Goal: Task Accomplishment & Management: Use online tool/utility

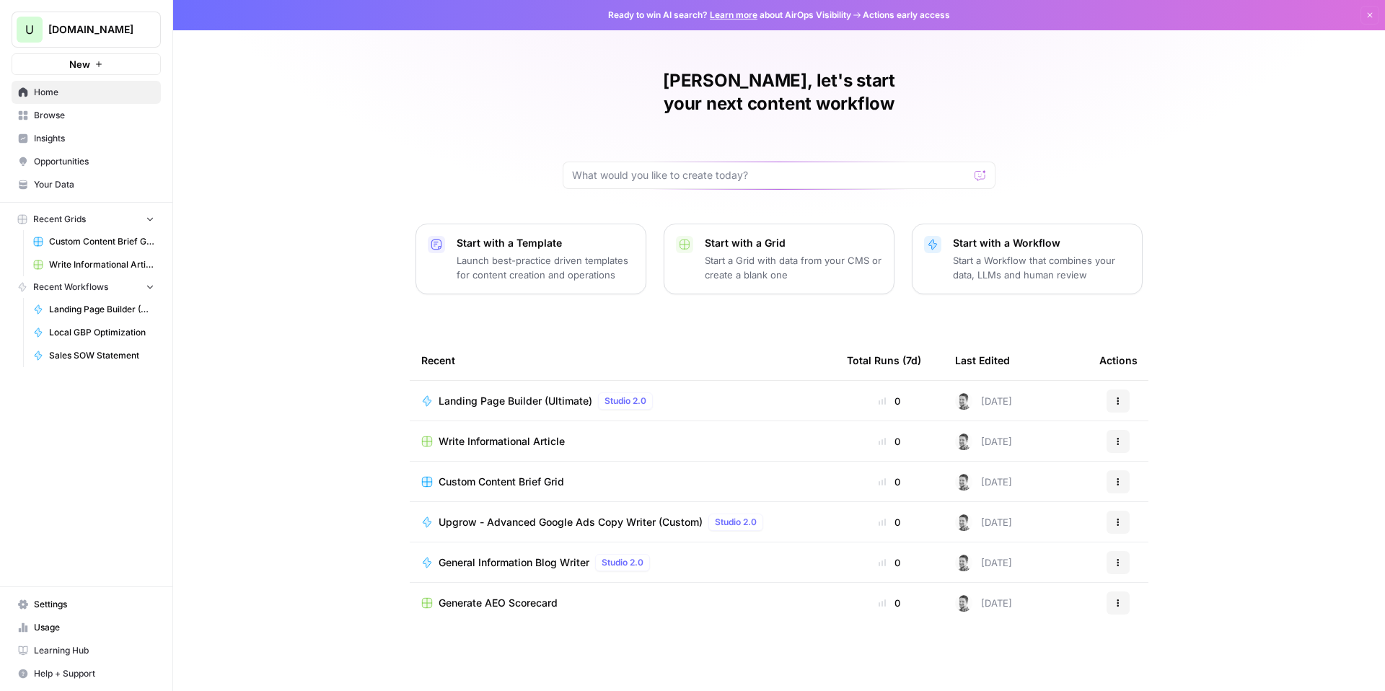
click at [347, 480] on div "Ryder, let's start your next content workflow Start with a Template Launch best…" at bounding box center [779, 345] width 1212 height 691
click at [53, 113] on span "Browse" at bounding box center [94, 115] width 120 height 13
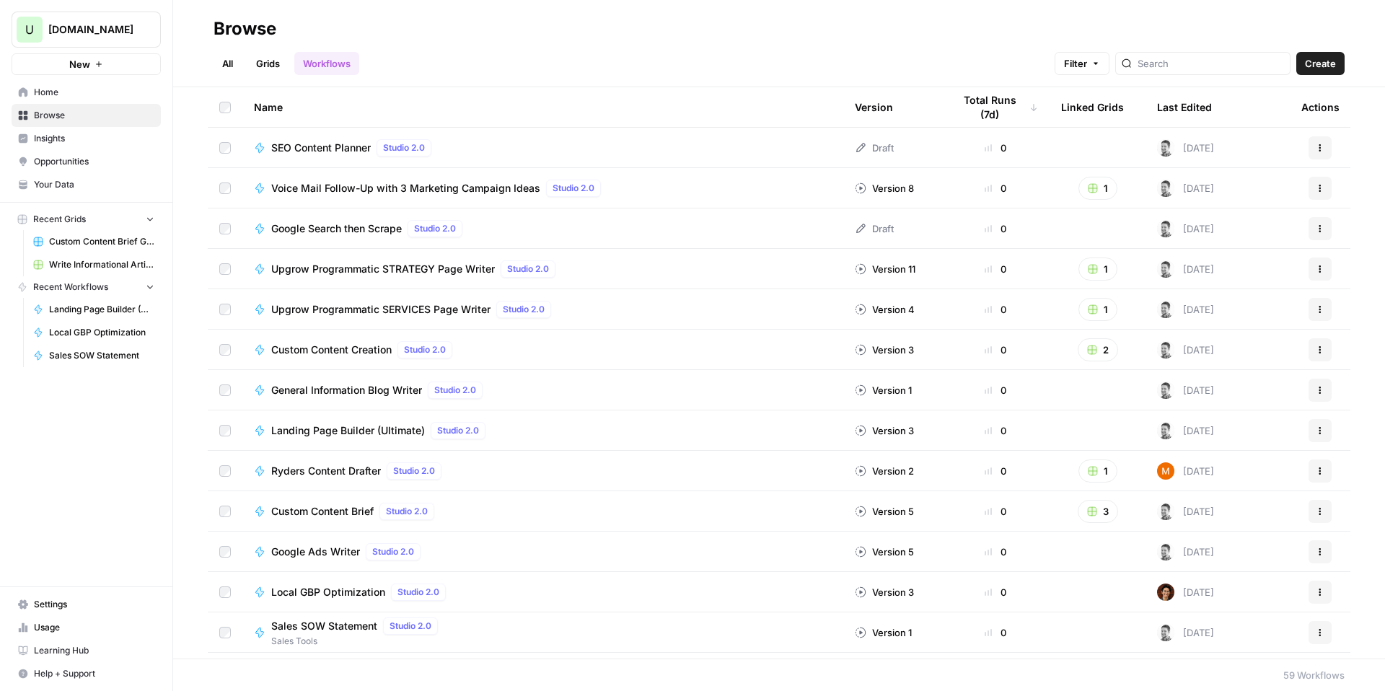
click at [62, 58] on button "New" at bounding box center [86, 64] width 149 height 22
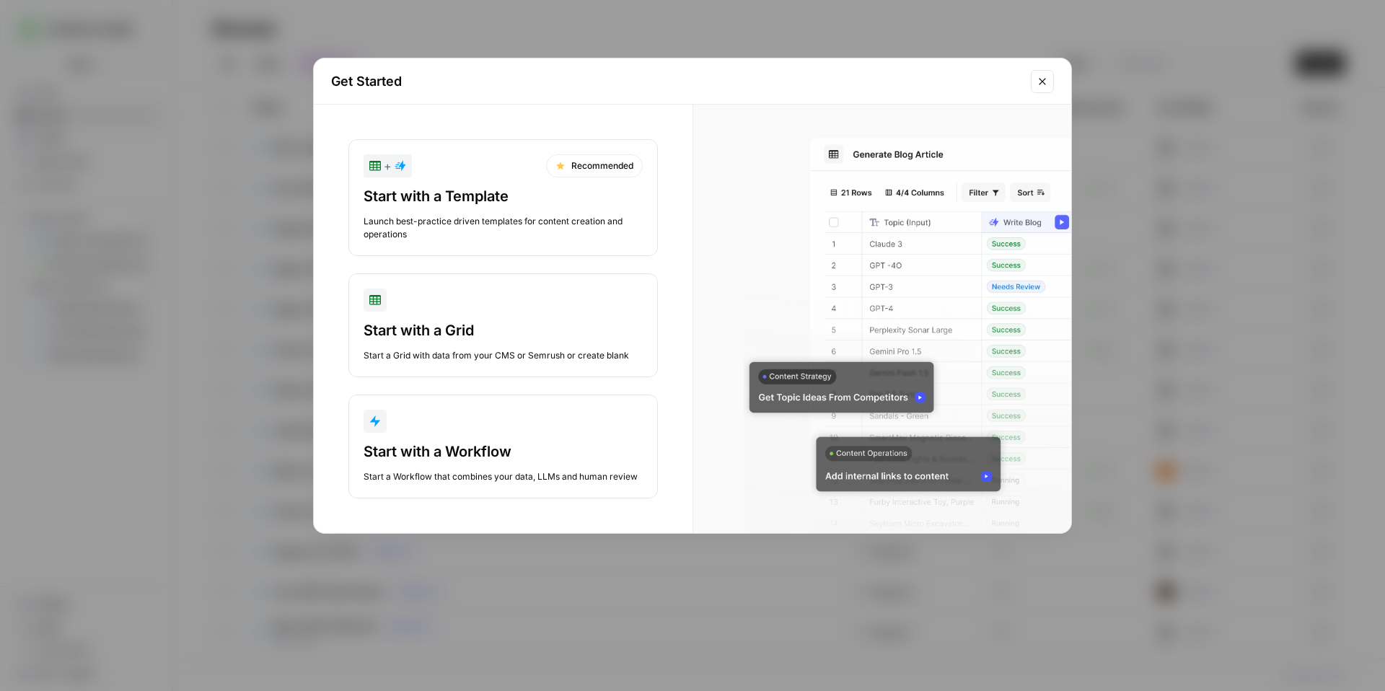
click at [480, 188] on div "Start with a Template" at bounding box center [503, 196] width 279 height 20
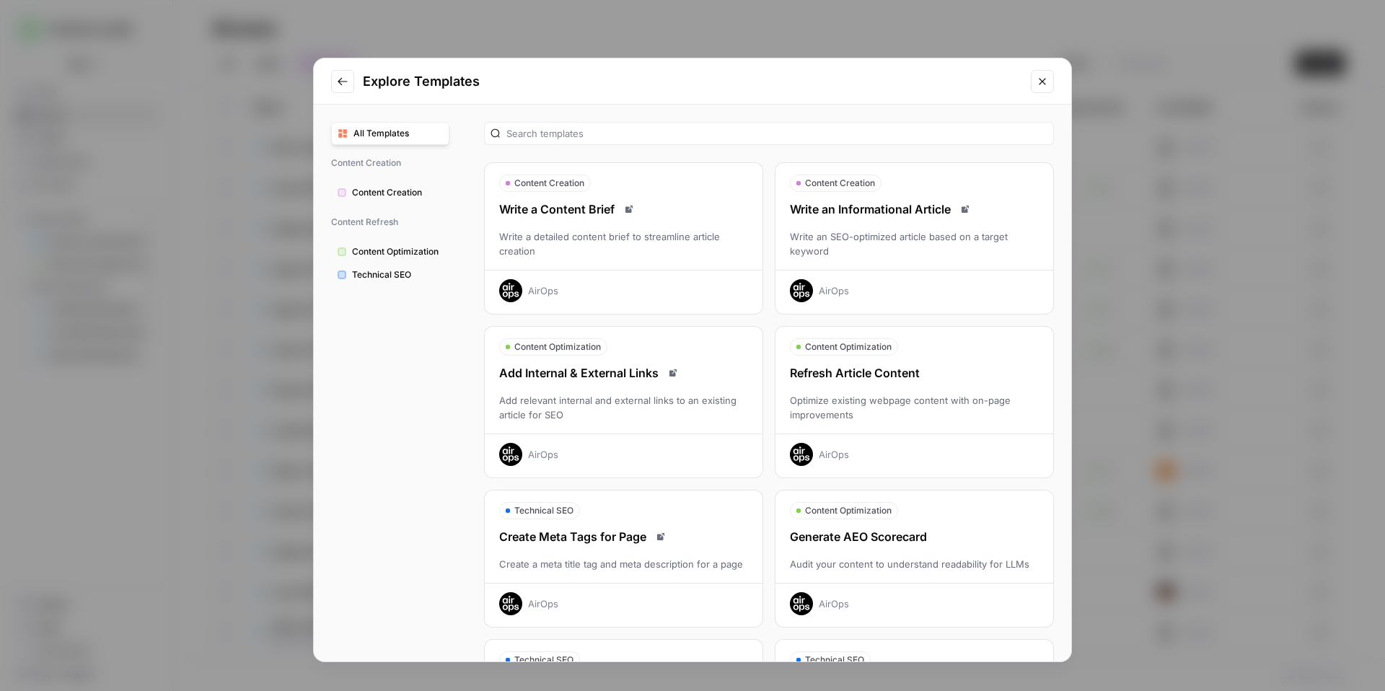
click at [885, 251] on div "Write an SEO-optimized article based on a target keyword" at bounding box center [915, 243] width 278 height 29
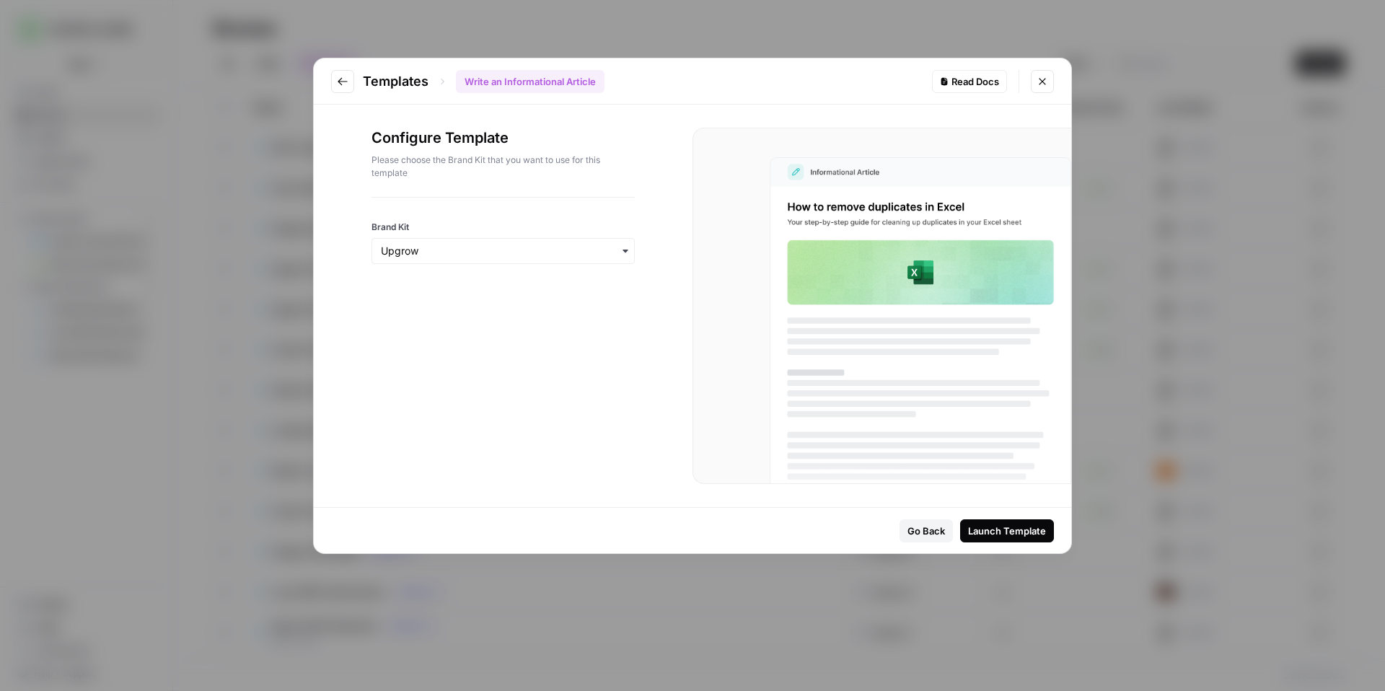
click at [521, 258] on div "button" at bounding box center [503, 251] width 263 height 26
click at [519, 256] on input "Brand Kit" at bounding box center [503, 251] width 245 height 14
click at [980, 529] on div "Launch Template" at bounding box center [1007, 531] width 78 height 14
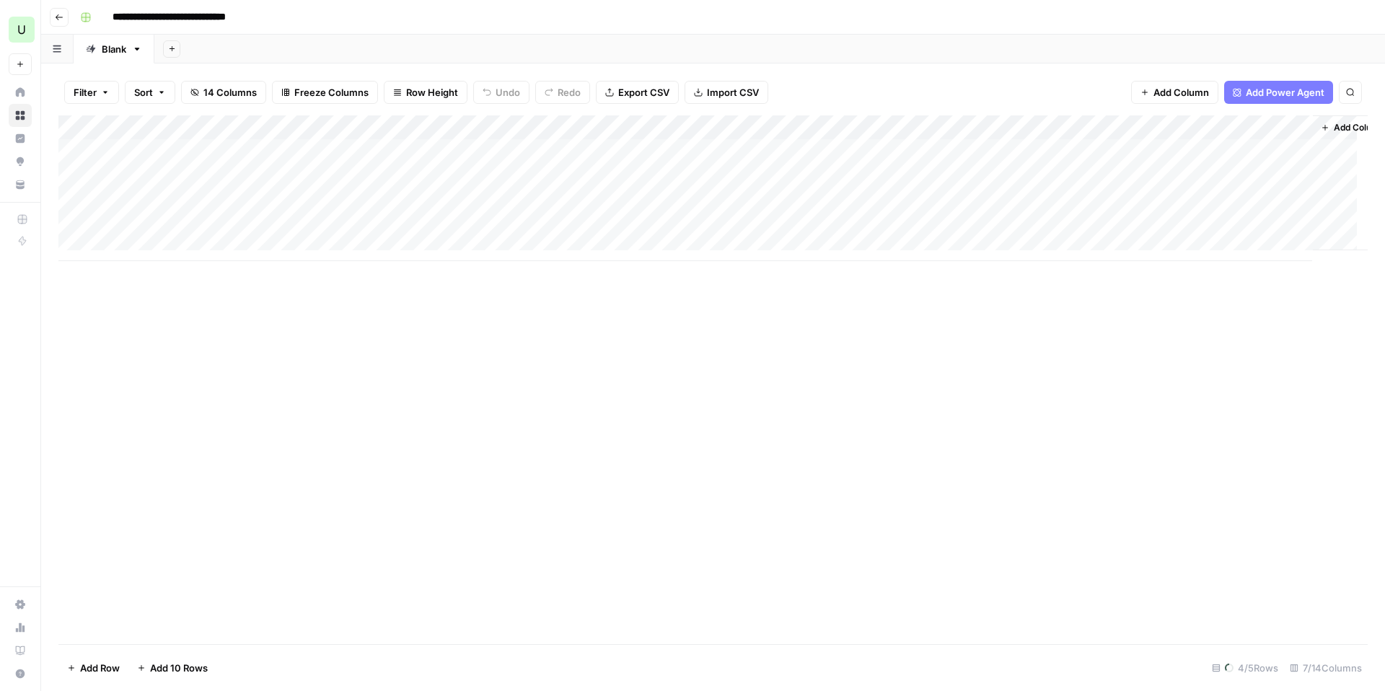
click at [1275, 95] on span "Add Power Agent" at bounding box center [1285, 92] width 79 height 14
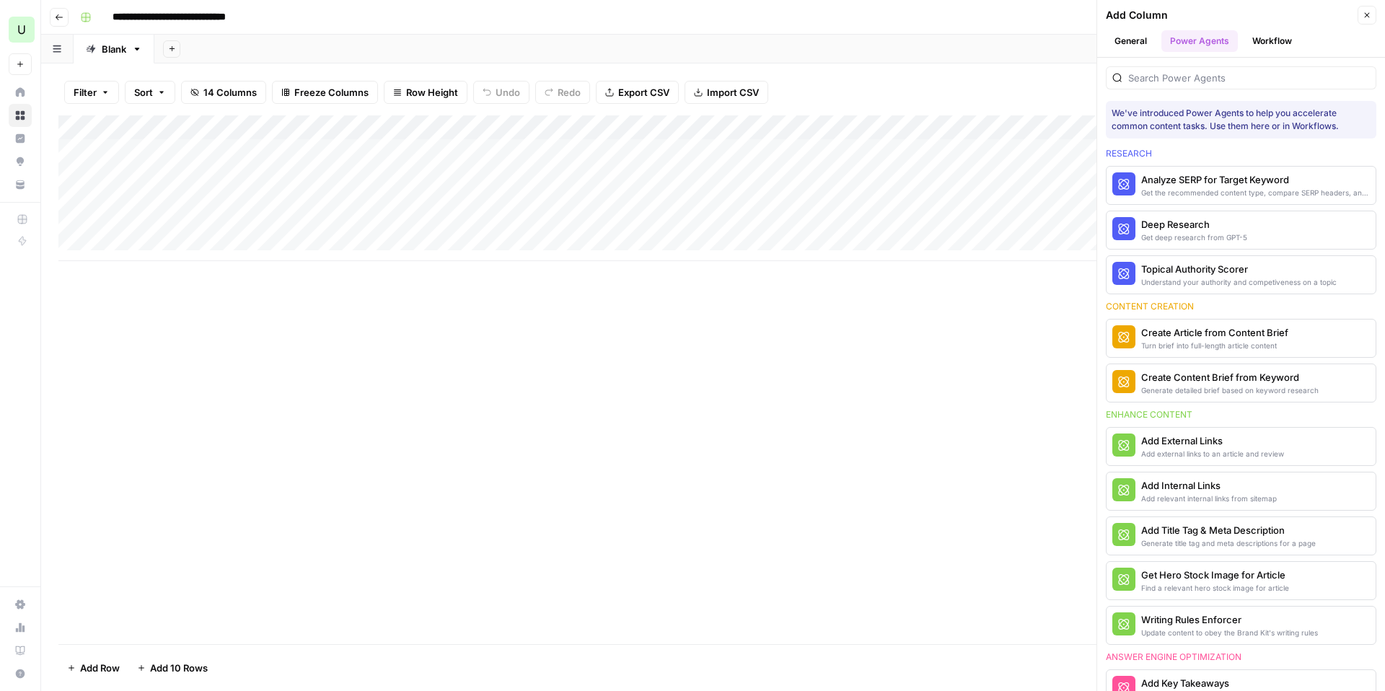
click at [1365, 17] on icon "button" at bounding box center [1367, 15] width 5 height 5
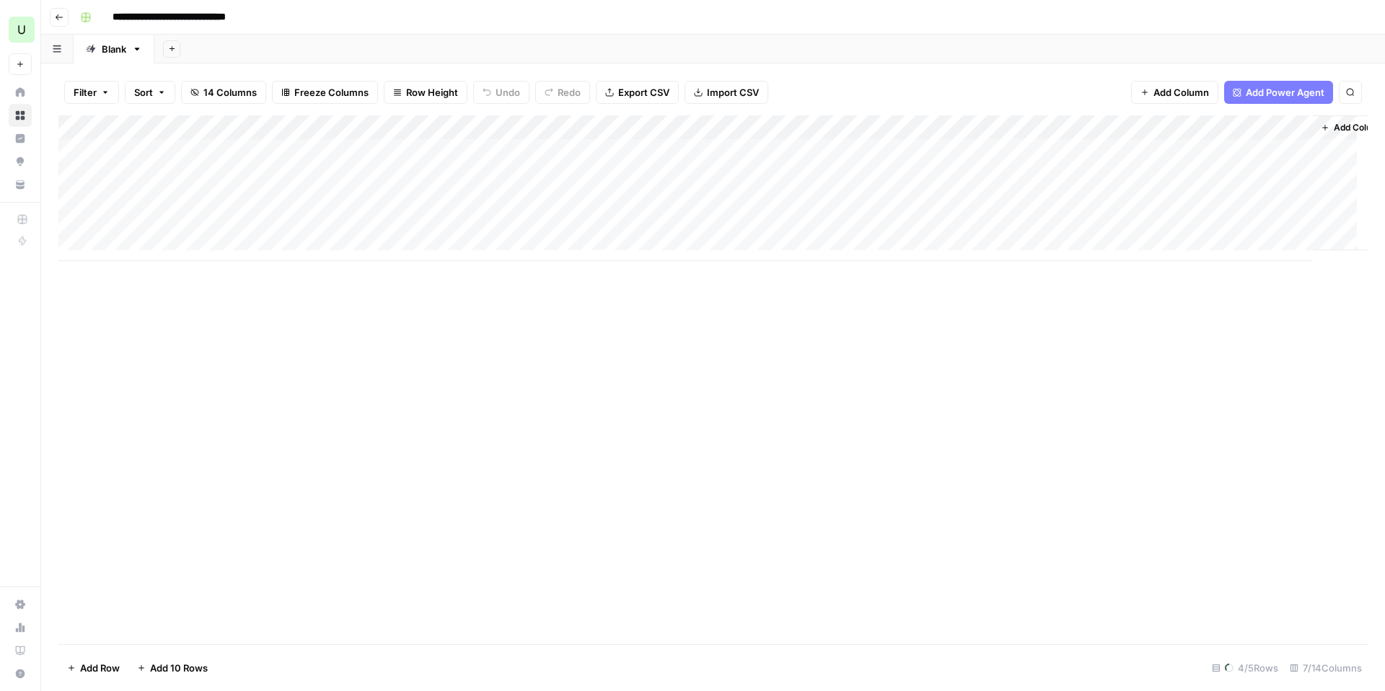
click at [216, 146] on div "Add Column" at bounding box center [712, 188] width 1309 height 146
drag, startPoint x: 175, startPoint y: 207, endPoint x: 171, endPoint y: 157, distance: 49.9
click at [171, 157] on div "Add Column" at bounding box center [712, 188] width 1309 height 146
click at [218, 343] on div "Add Column" at bounding box center [712, 379] width 1309 height 529
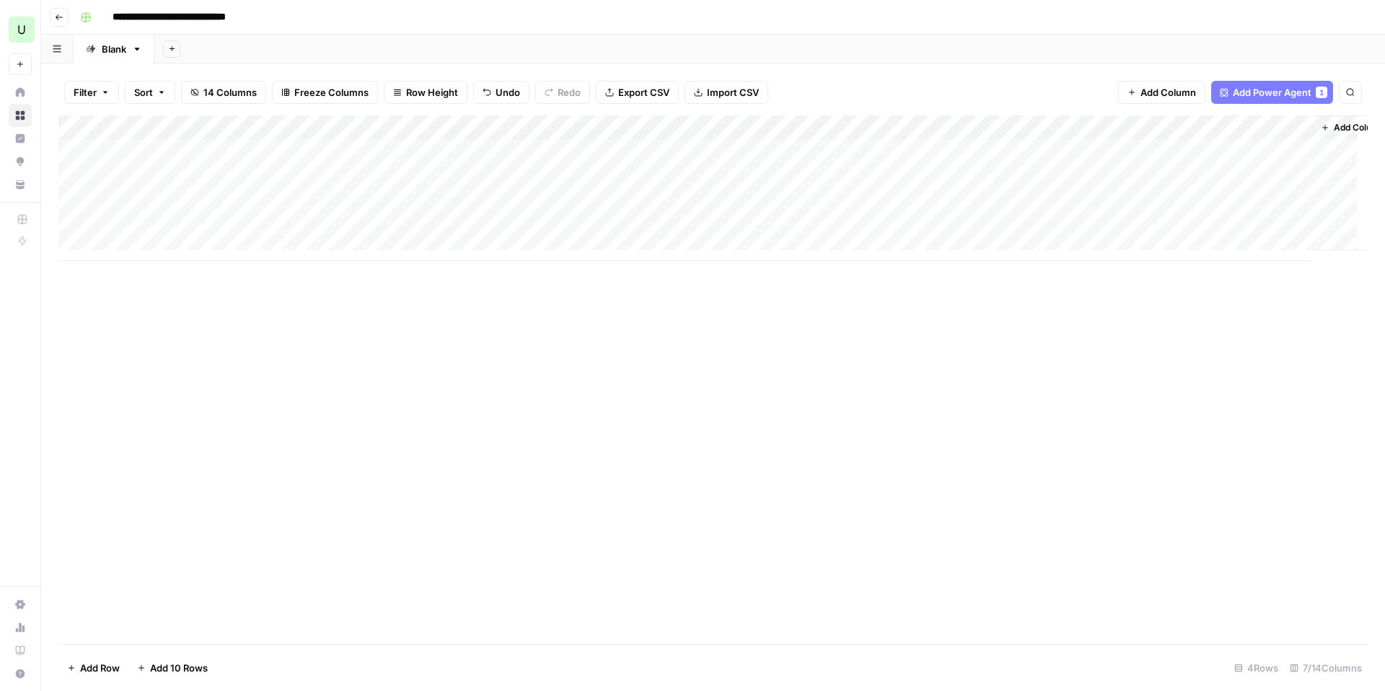
click at [377, 407] on div "Add Column" at bounding box center [712, 379] width 1309 height 529
click at [192, 149] on div "Add Column" at bounding box center [712, 188] width 1309 height 146
